Goal: Use online tool/utility: Utilize a website feature to perform a specific function

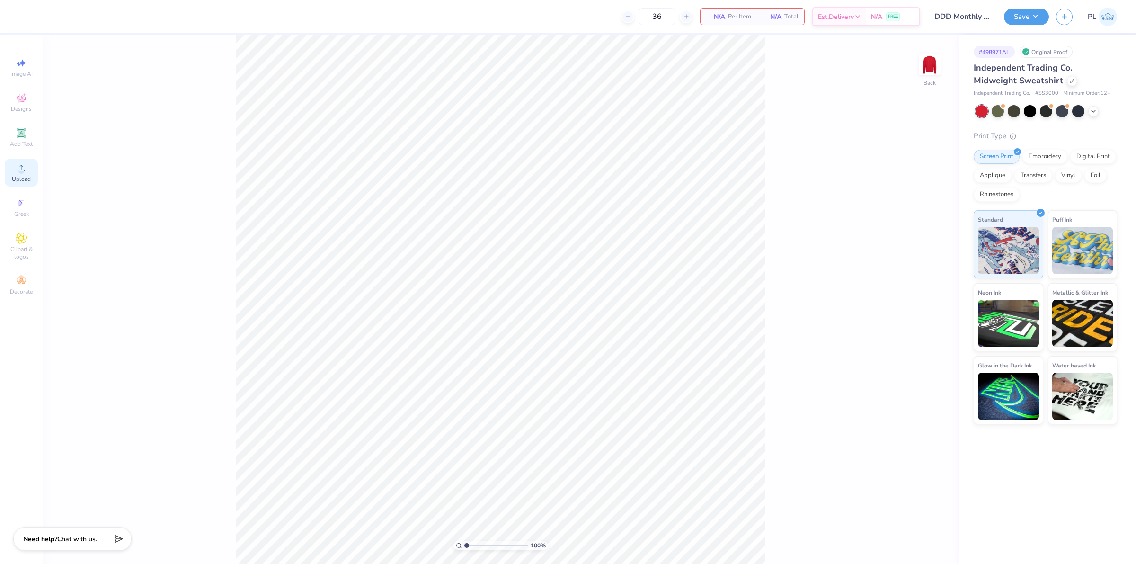
click at [25, 177] on span "Upload" at bounding box center [21, 179] width 19 height 8
drag, startPoint x: 924, startPoint y: 67, endPoint x: 897, endPoint y: 81, distance: 30.7
click at [923, 67] on img at bounding box center [929, 64] width 19 height 19
click at [10, 171] on div "Upload" at bounding box center [21, 173] width 33 height 28
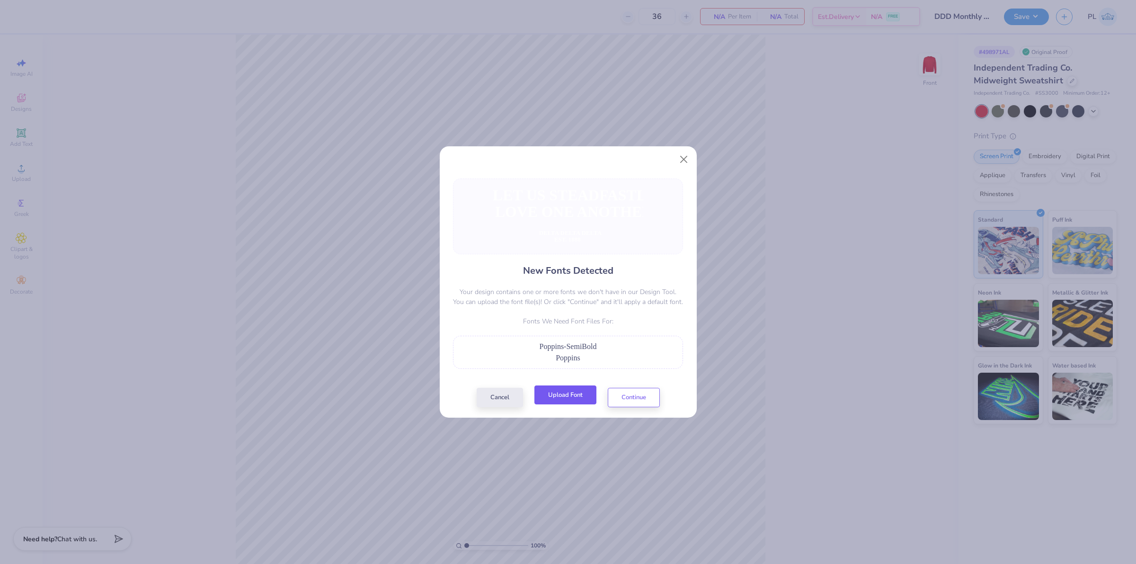
click at [577, 402] on button "Upload Font" at bounding box center [565, 394] width 62 height 19
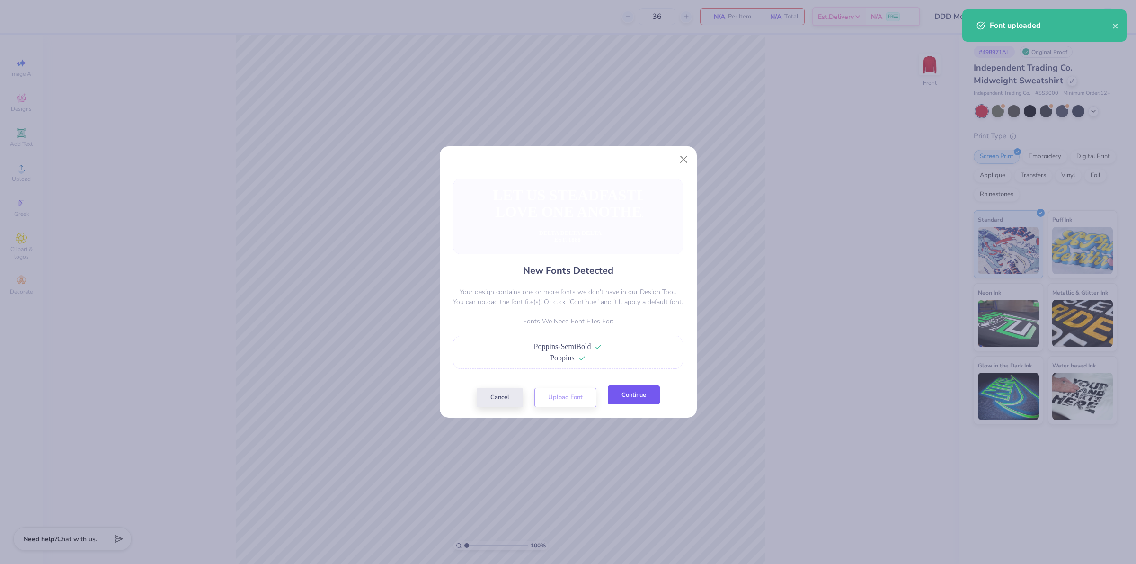
click at [639, 401] on button "Continue" at bounding box center [634, 394] width 52 height 19
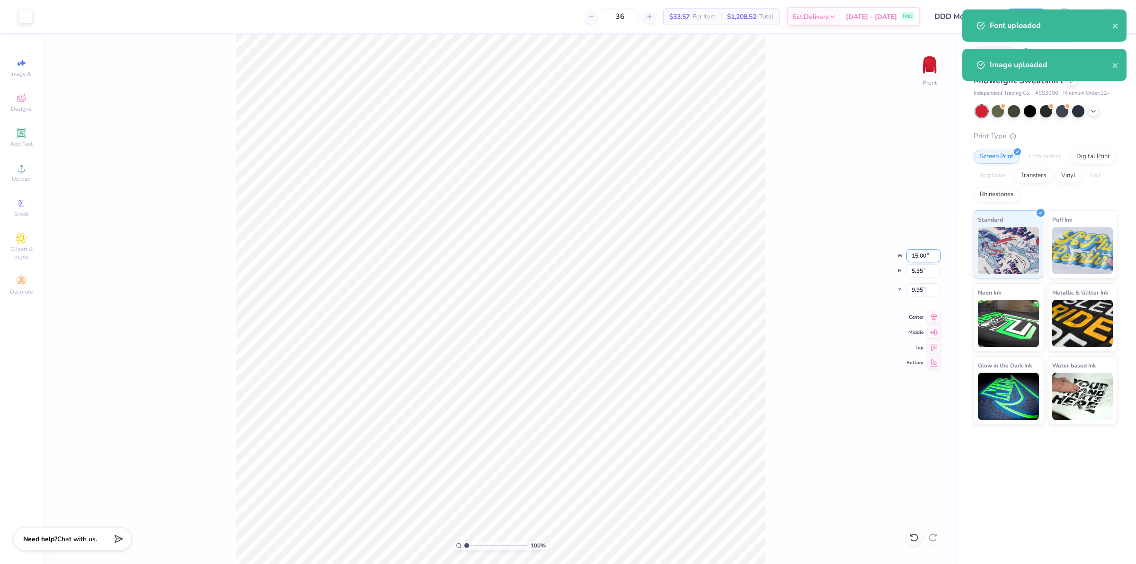
drag, startPoint x: 908, startPoint y: 254, endPoint x: 927, endPoint y: 252, distance: 19.0
click at [927, 252] on input "15.00" at bounding box center [923, 255] width 34 height 13
click at [924, 268] on input "5.35" at bounding box center [923, 270] width 34 height 13
type input "12.00"
type input "4.28"
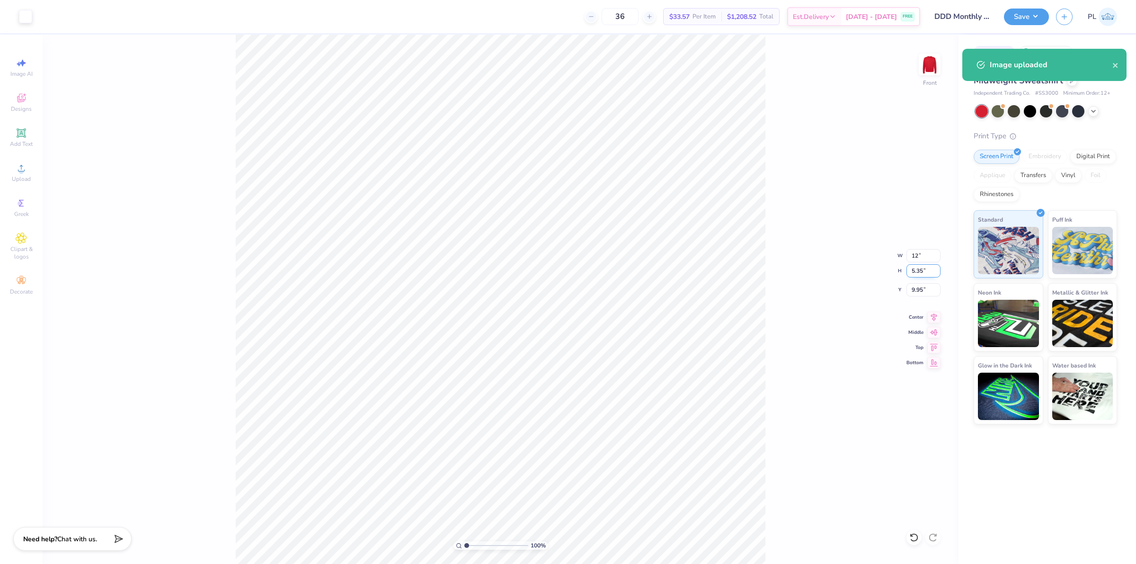
type input "10.49"
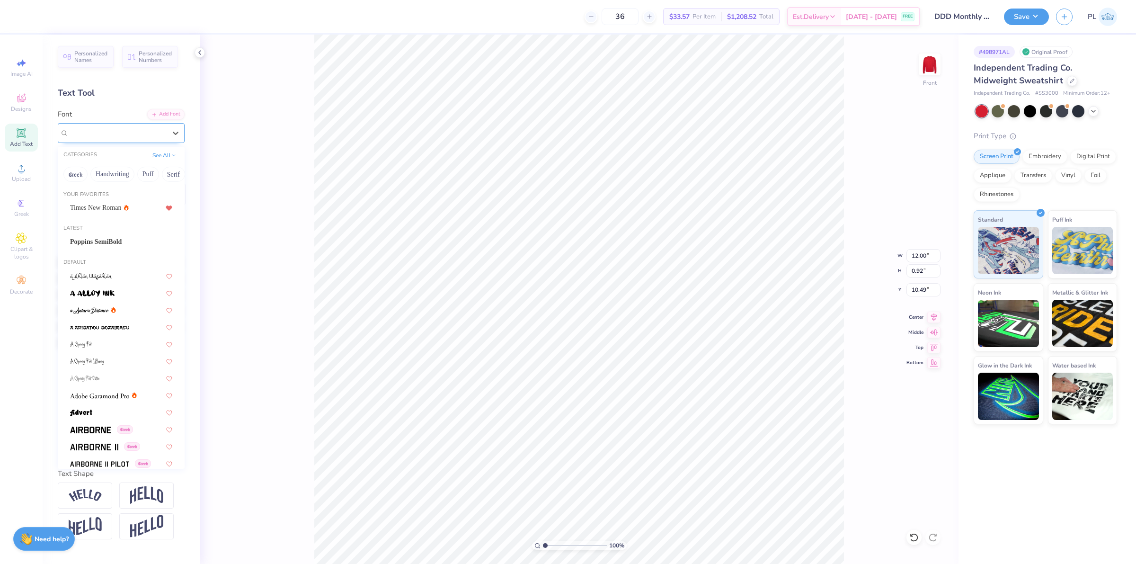
click at [114, 139] on div at bounding box center [117, 132] width 97 height 13
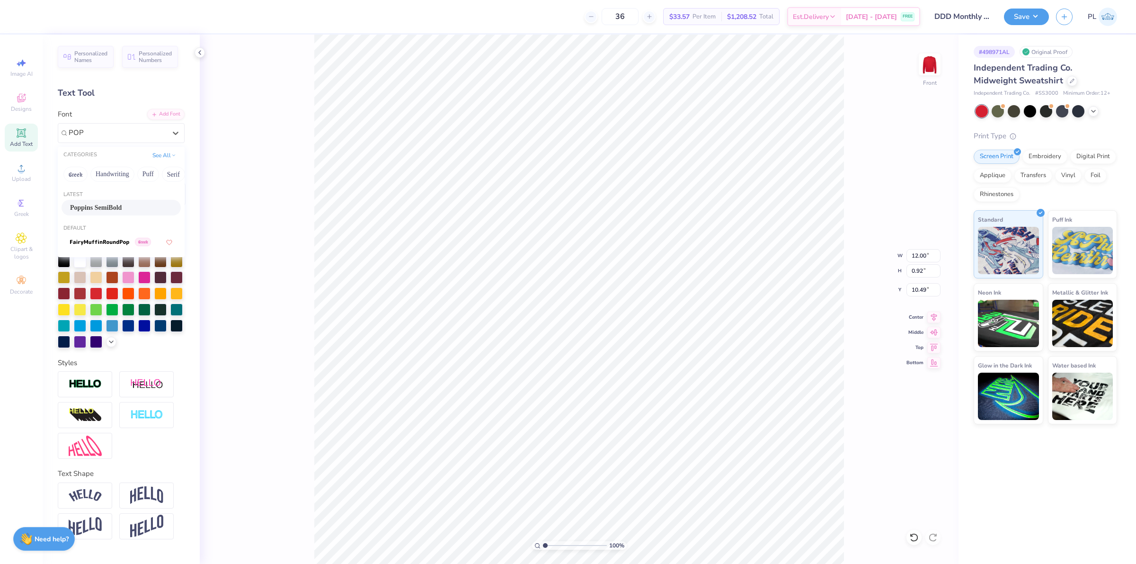
click at [138, 204] on div "Poppins SemiBold" at bounding box center [121, 208] width 102 height 10
type input "POP"
type input "12.22"
type input "0.88"
type input "10.58"
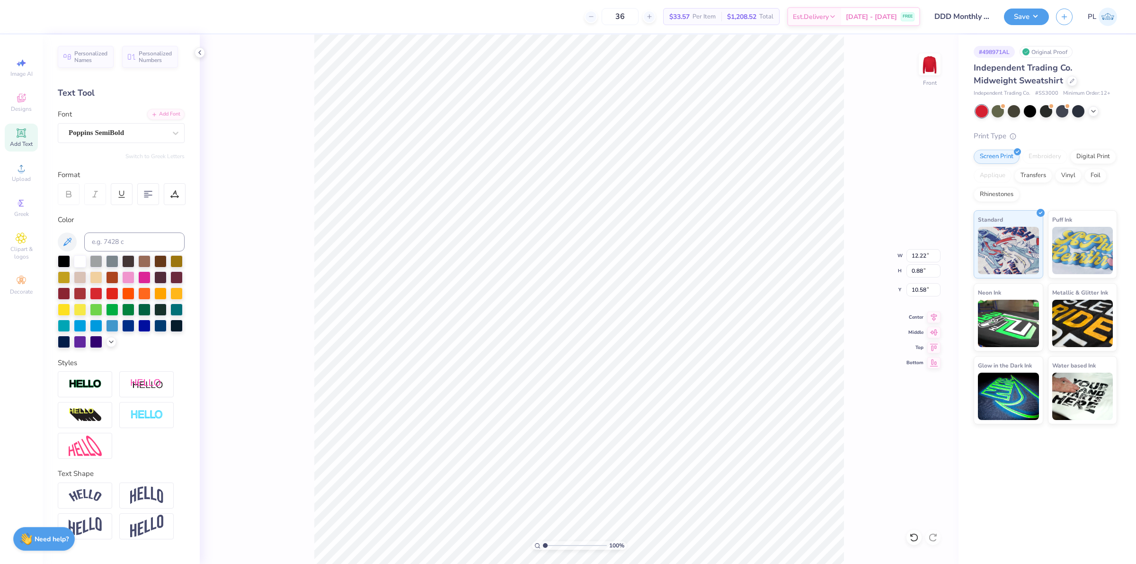
type input "10.93"
type input "0.89"
type input "11.88"
click at [150, 129] on div "Super Dream" at bounding box center [117, 132] width 99 height 15
click at [122, 204] on span "Poppins SemiBold" at bounding box center [96, 208] width 52 height 10
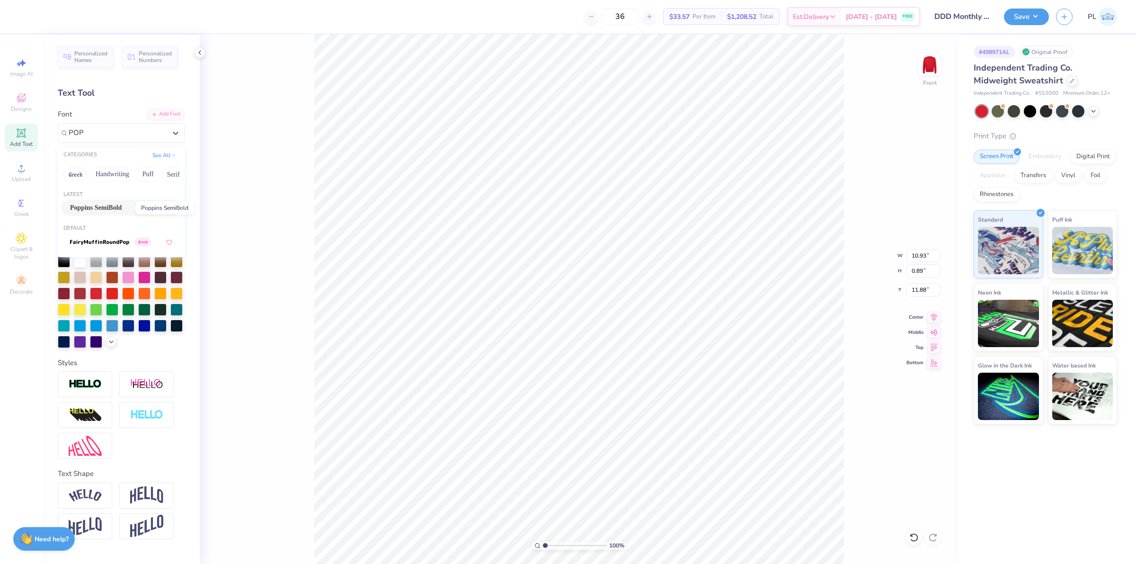
type input "POP"
type input "11.79"
type input "0.88"
type input "11.95"
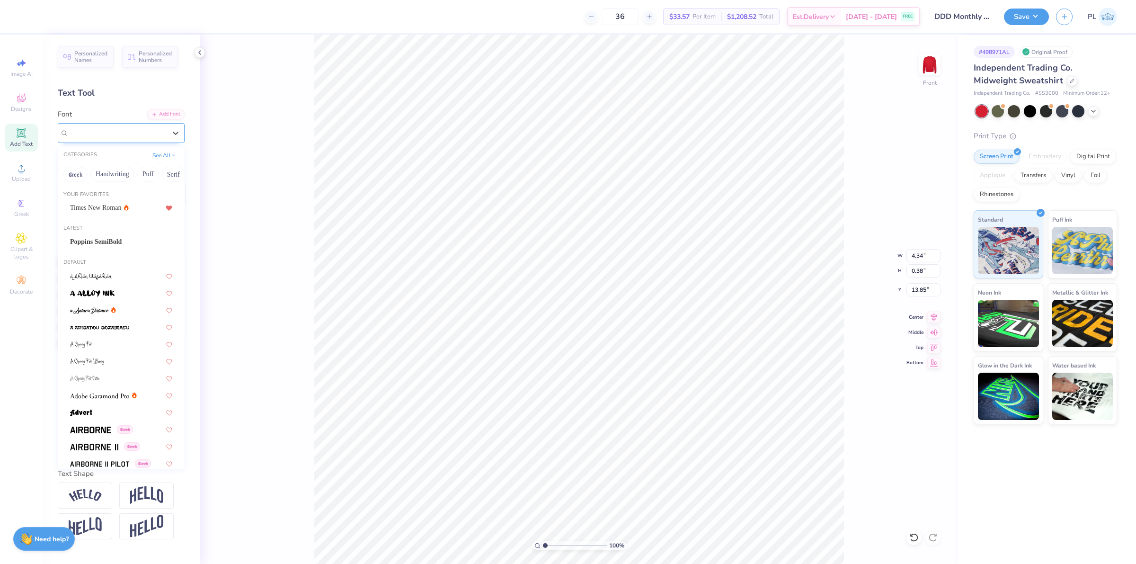
click at [72, 124] on div "Super Dream" at bounding box center [121, 133] width 127 height 20
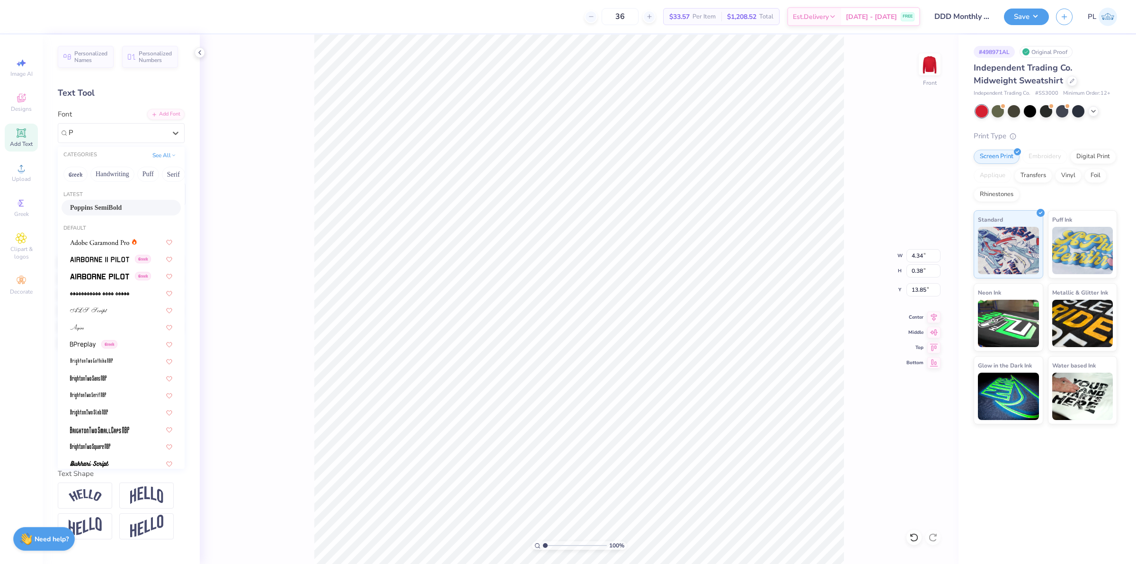
click at [102, 213] on div "Poppins SemiBold" at bounding box center [121, 208] width 119 height 16
type input "P"
type input "4.70"
type input "0.35"
type input "13.89"
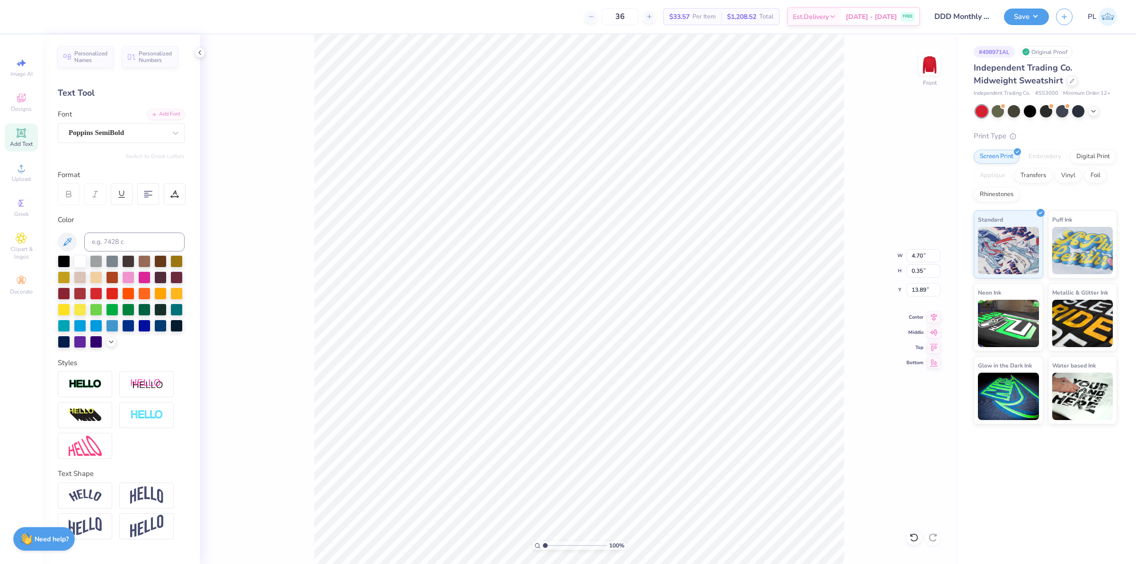
type input "2.28"
type input "0.40"
type input "14.37"
click at [131, 126] on div at bounding box center [117, 132] width 97 height 13
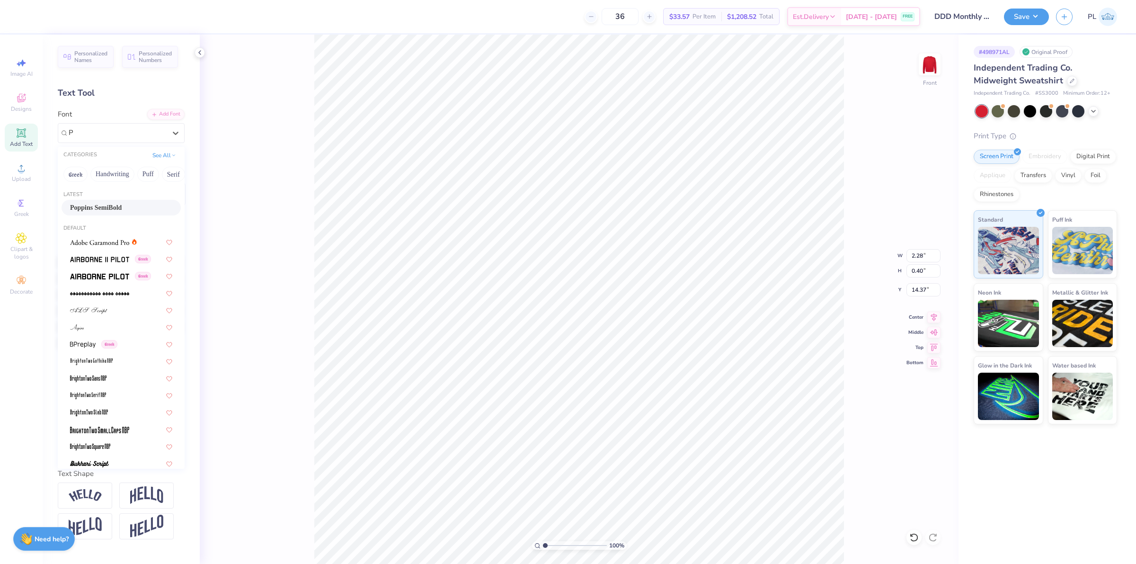
click at [138, 212] on div "Poppins SemiBold" at bounding box center [121, 208] width 102 height 10
type input "P"
type input "2.20"
type input "0.38"
type input "14.42"
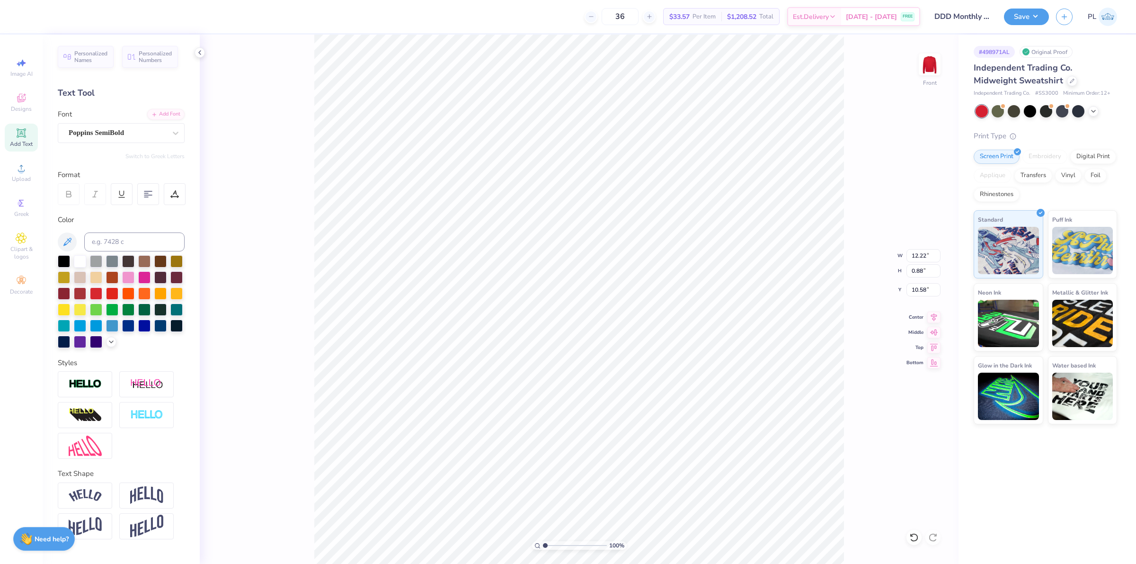
type input "11.79"
click at [926, 290] on input "11.99" at bounding box center [923, 289] width 34 height 13
type input "11.95"
click at [925, 287] on input "13.86" at bounding box center [923, 289] width 34 height 13
type input "13.89"
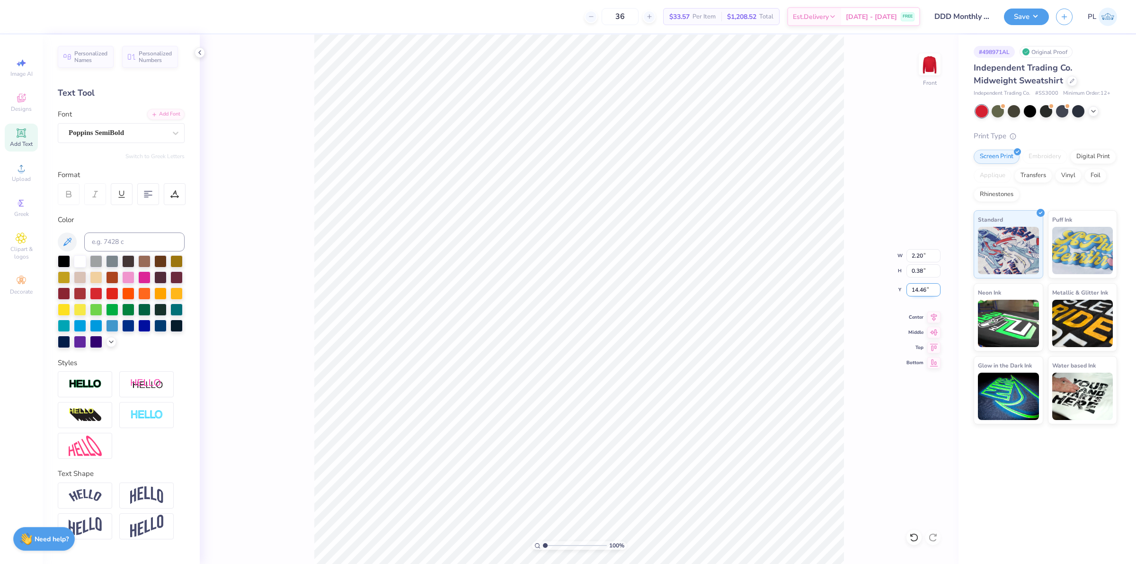
click at [926, 288] on input "14.46" at bounding box center [923, 289] width 34 height 13
type input "14.42"
drag, startPoint x: 909, startPoint y: 254, endPoint x: 929, endPoint y: 253, distance: 19.9
click at [929, 253] on input "12.22" at bounding box center [923, 255] width 34 height 13
type input "12.50"
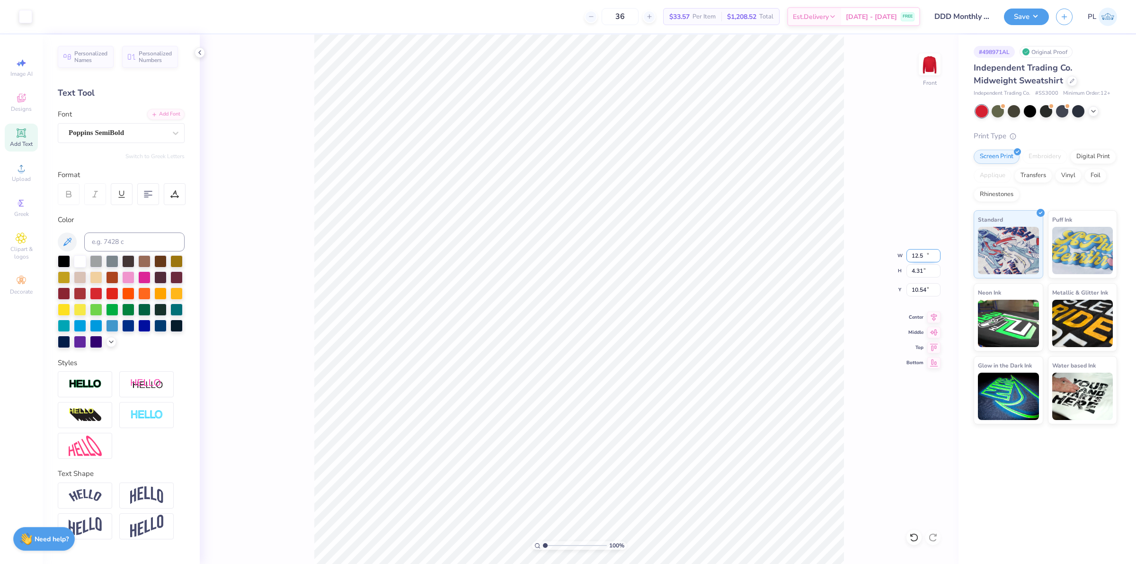
type input "4.31"
drag, startPoint x: 908, startPoint y: 288, endPoint x: 927, endPoint y: 291, distance: 19.2
click at [927, 291] on input "10.54" at bounding box center [923, 289] width 34 height 13
click at [919, 273] on input "4.31" at bounding box center [923, 270] width 34 height 13
type input "3.00"
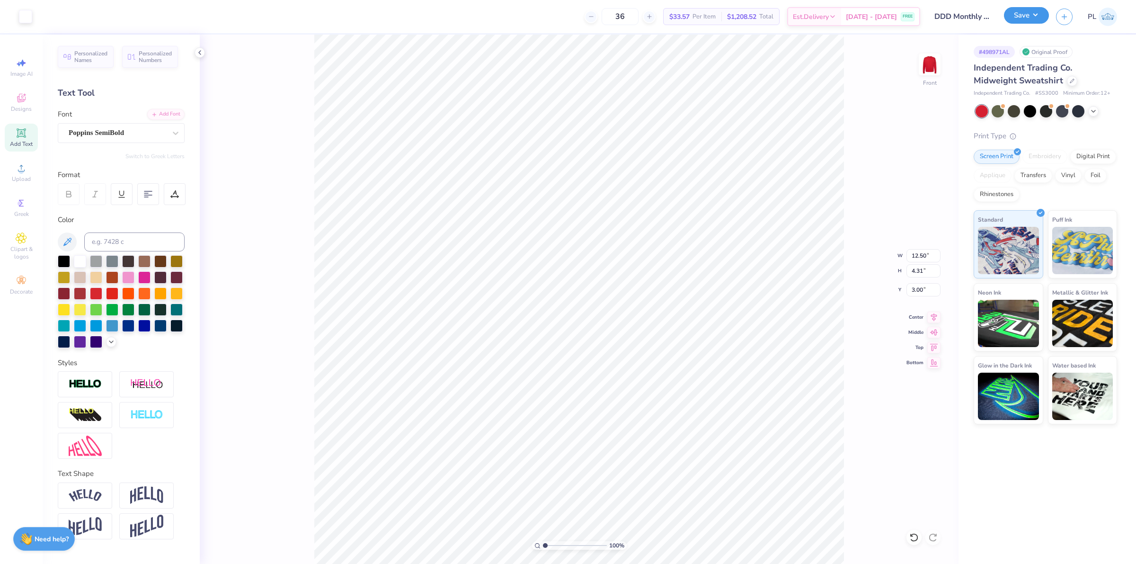
click at [1027, 8] on button "Save" at bounding box center [1026, 15] width 45 height 17
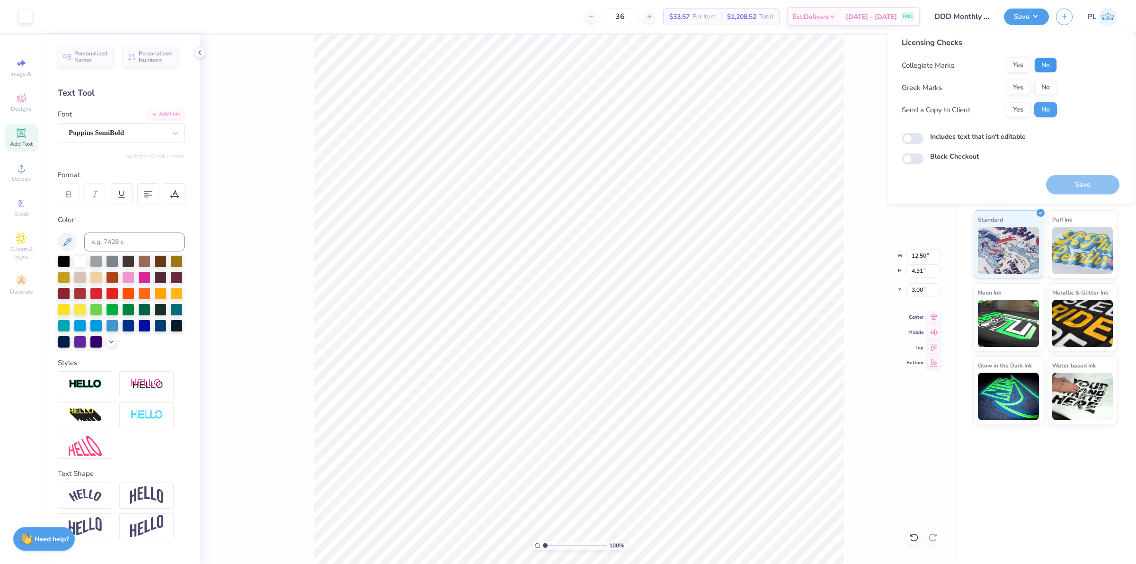
click at [1037, 61] on button "No" at bounding box center [1045, 65] width 23 height 15
click at [1013, 83] on button "Yes" at bounding box center [1018, 87] width 25 height 15
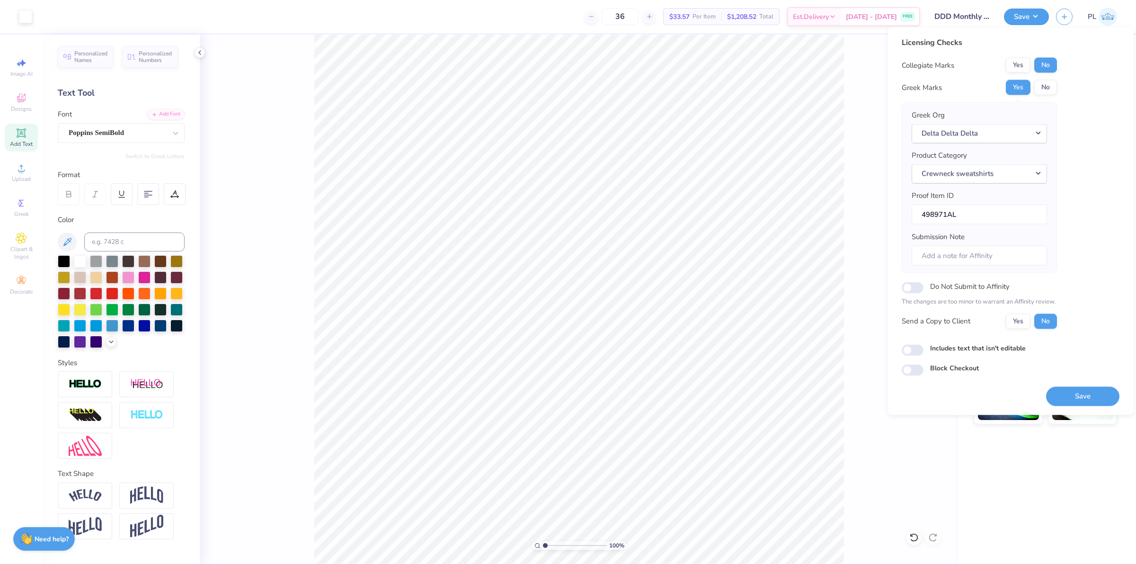
click at [981, 349] on label "Includes text that isn't editable" at bounding box center [978, 348] width 96 height 10
click at [923, 349] on input "Includes text that isn't editable" at bounding box center [912, 349] width 22 height 11
click at [981, 349] on label "Includes text that isn't editable" at bounding box center [978, 348] width 96 height 10
click at [923, 349] on input "Includes text that isn't editable" at bounding box center [912, 349] width 22 height 11
checkbox input "false"
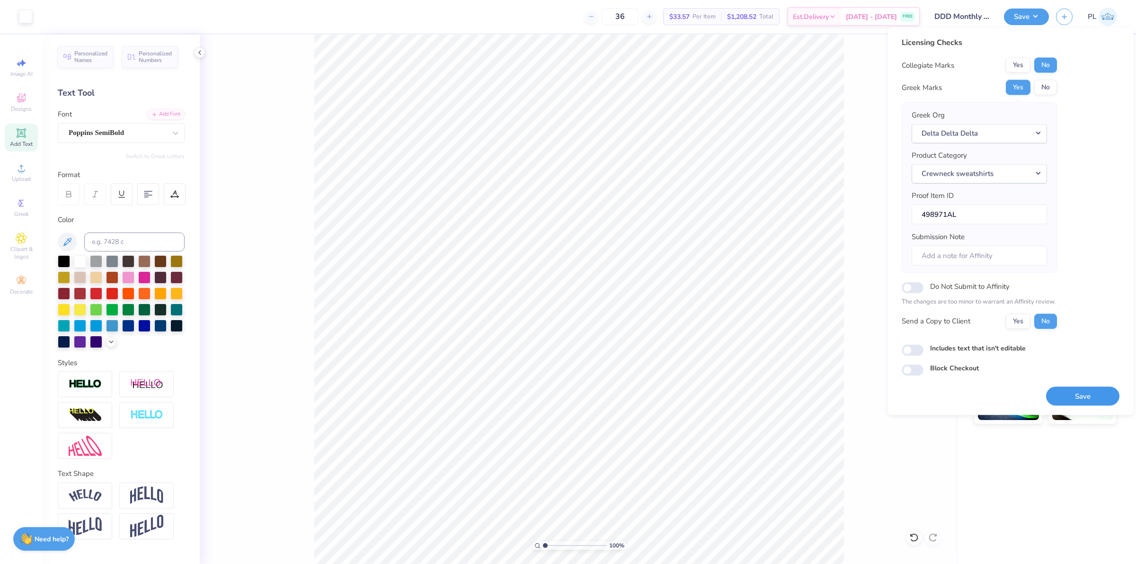
click at [1097, 394] on button "Save" at bounding box center [1082, 395] width 73 height 19
